Goal: Find specific page/section: Find specific page/section

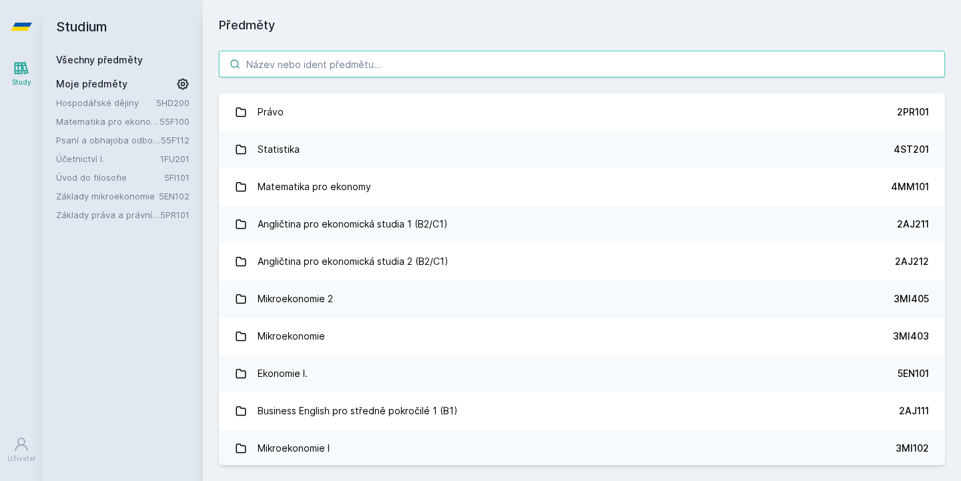
click at [455, 65] on input "search" at bounding box center [582, 64] width 726 height 27
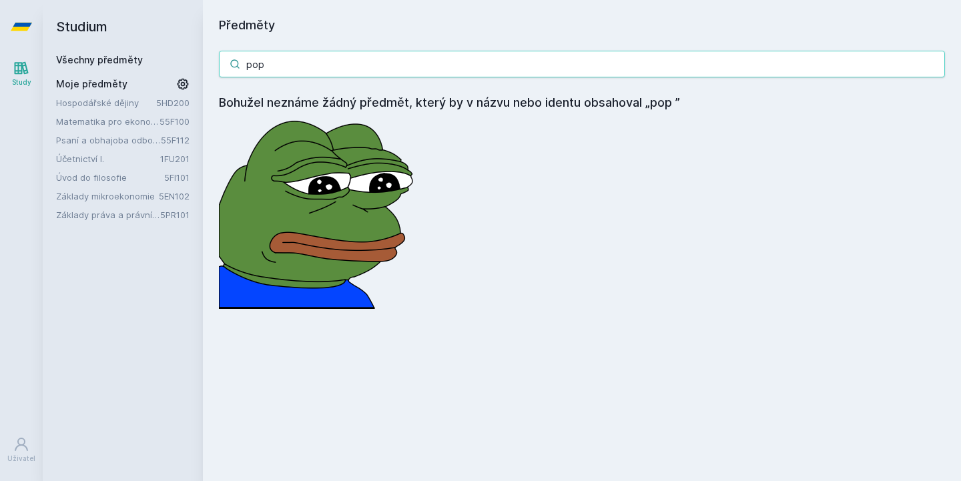
type input "pop"
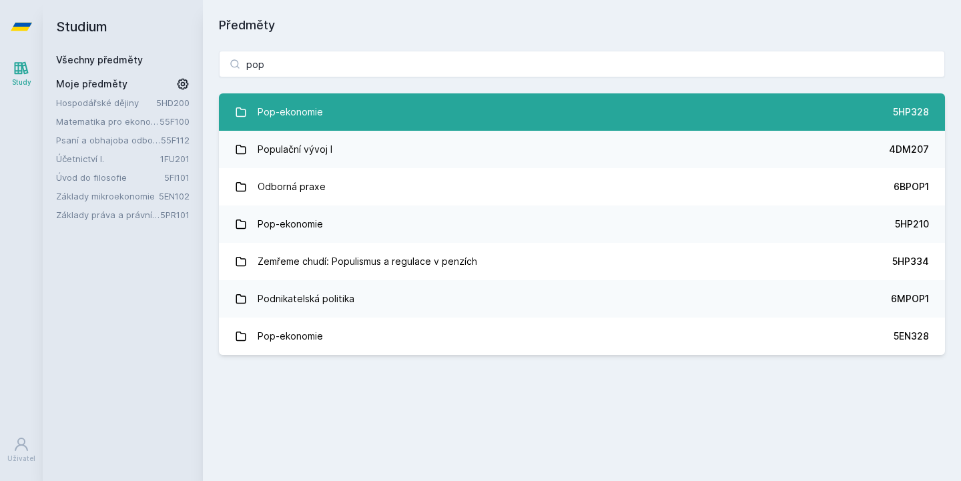
click at [381, 113] on link "Pop-ekonomie 5HP328" at bounding box center [582, 111] width 726 height 37
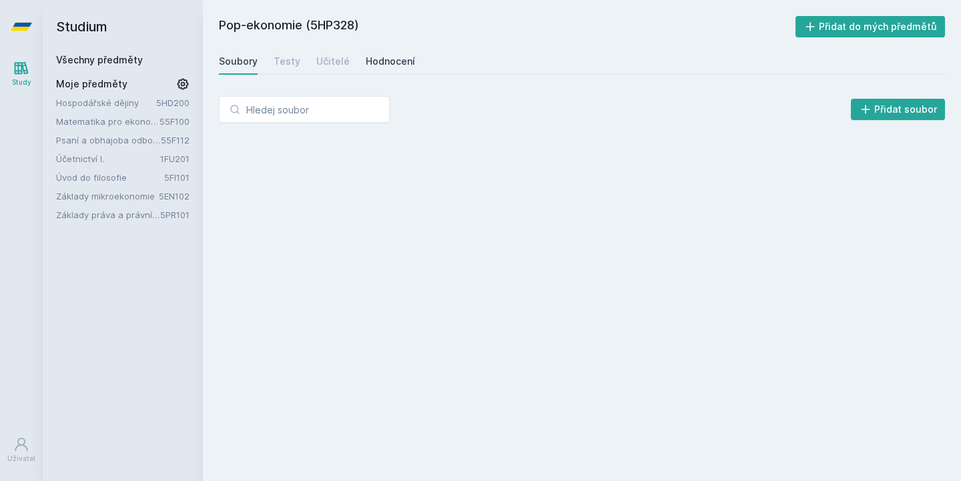
click at [378, 63] on div "Hodnocení" at bounding box center [390, 61] width 49 height 13
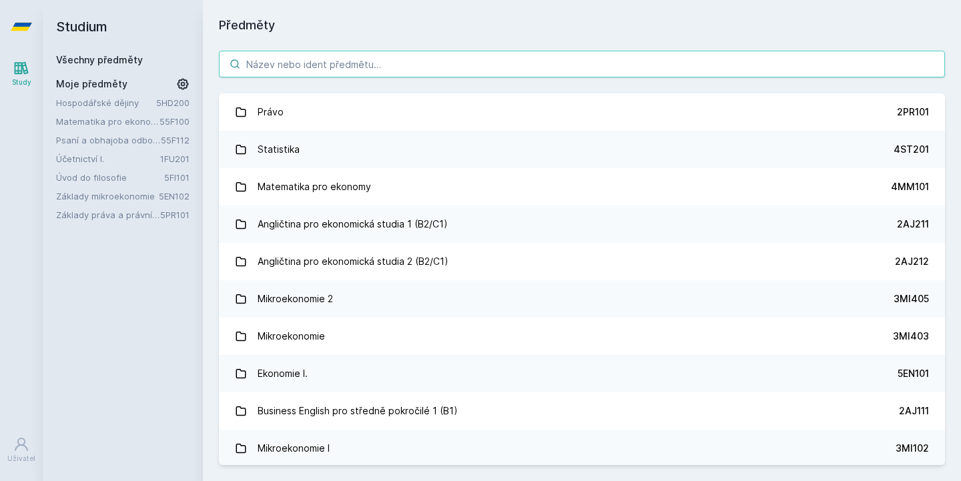
click at [282, 61] on input "search" at bounding box center [582, 64] width 726 height 27
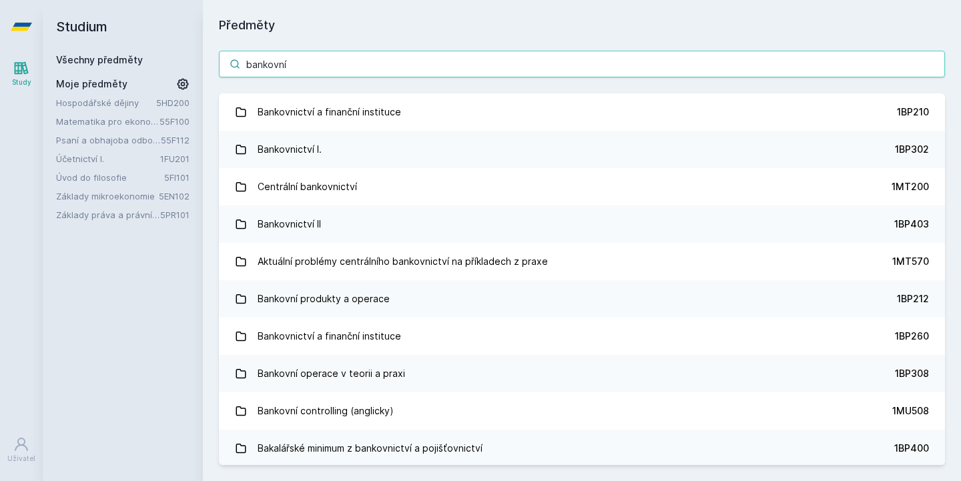
type input "bankovní"
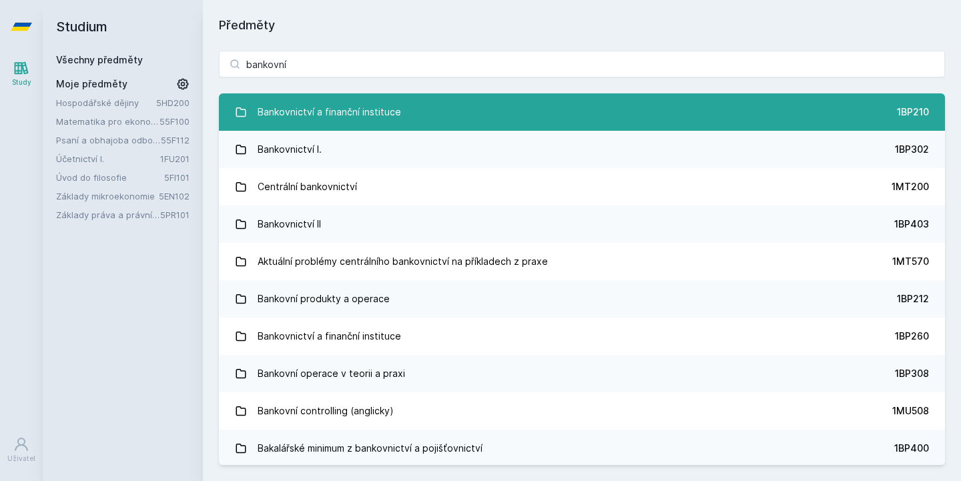
drag, startPoint x: 289, startPoint y: 87, endPoint x: 307, endPoint y: 107, distance: 26.4
click at [307, 107] on div "Bankovnictví a finanční instituce" at bounding box center [328, 112] width 143 height 27
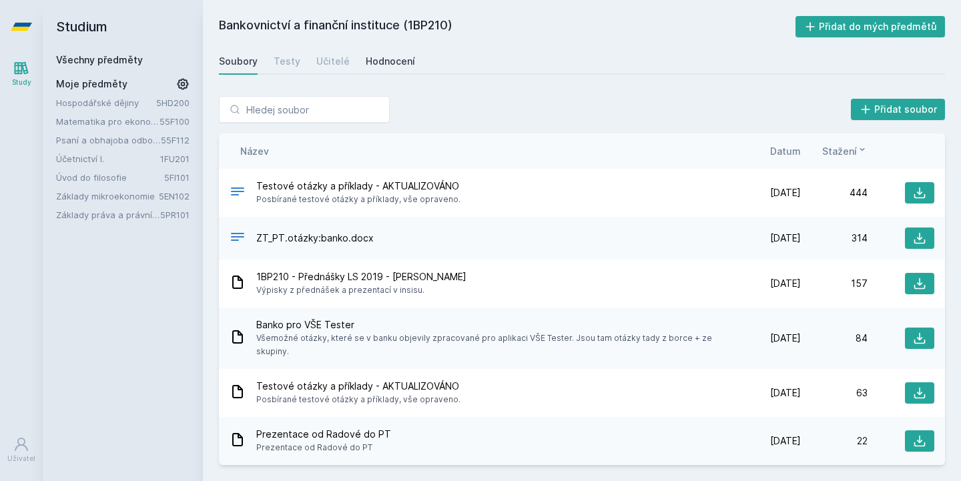
click at [377, 64] on div "Hodnocení" at bounding box center [390, 61] width 49 height 13
